Goal: Information Seeking & Learning: Learn about a topic

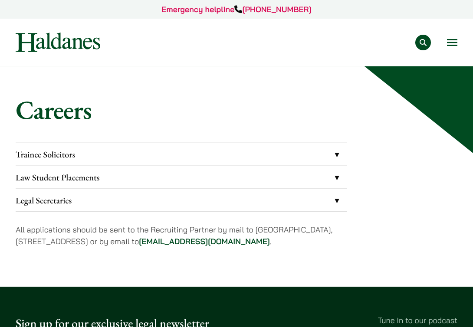
scroll to position [25, 0]
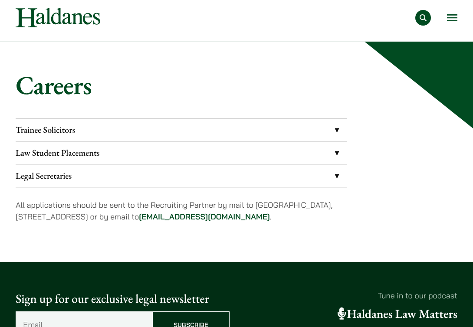
click at [336, 129] on link "Trainee Solicitors" at bounding box center [182, 130] width 332 height 23
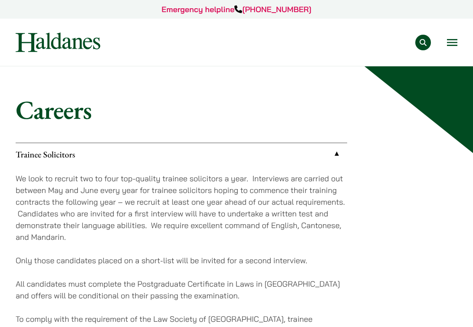
click at [336, 36] on div "Practice Areas Antitrust and Competition Law Civil Litigation & Dispute Resolut…" at bounding box center [286, 43] width 343 height 16
click at [336, 42] on button "Open menu" at bounding box center [452, 42] width 10 height 7
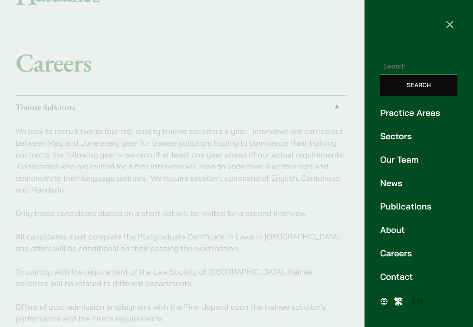
scroll to position [60, 0]
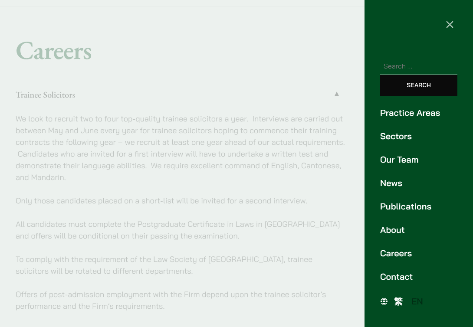
click at [336, 257] on link "Careers" at bounding box center [418, 253] width 77 height 13
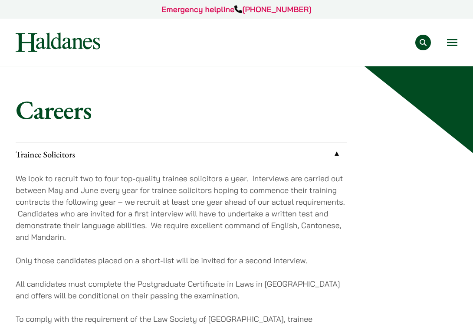
click at [456, 46] on button "Open menu" at bounding box center [452, 42] width 10 height 7
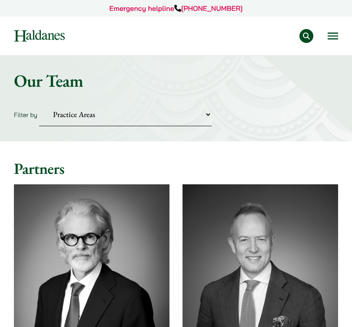
click at [101, 110] on select "Practice Areas Antitrust and Competition Civil Litigation & Dispute Resolution …" at bounding box center [125, 114] width 172 height 23
select select "civil-litigation-dispute-resolution"
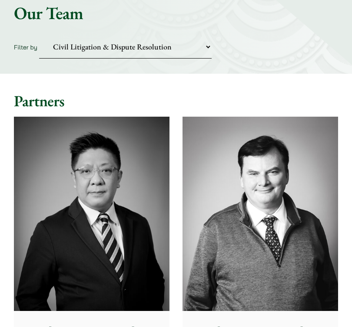
scroll to position [27, 0]
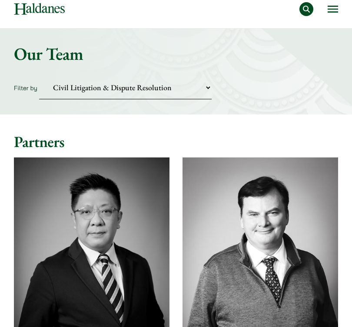
click at [121, 202] on img at bounding box center [91, 255] width 155 height 194
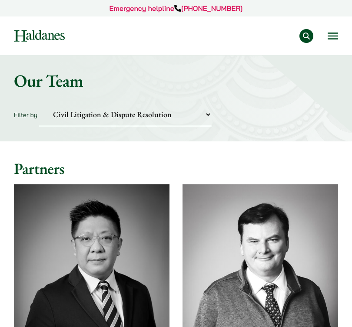
click at [333, 37] on button "Open menu" at bounding box center [332, 36] width 10 height 7
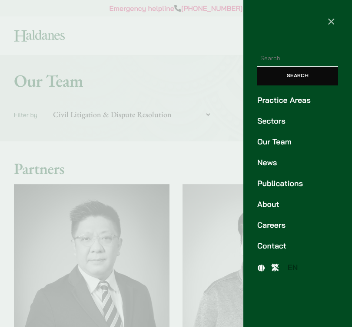
click at [272, 225] on link "Careers" at bounding box center [297, 226] width 81 height 12
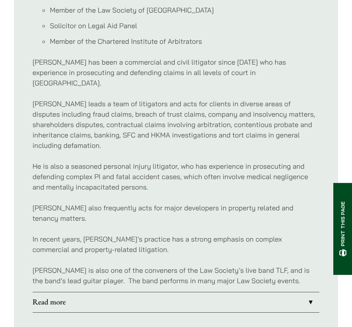
scroll to position [478, 0]
